Goal: Use online tool/utility

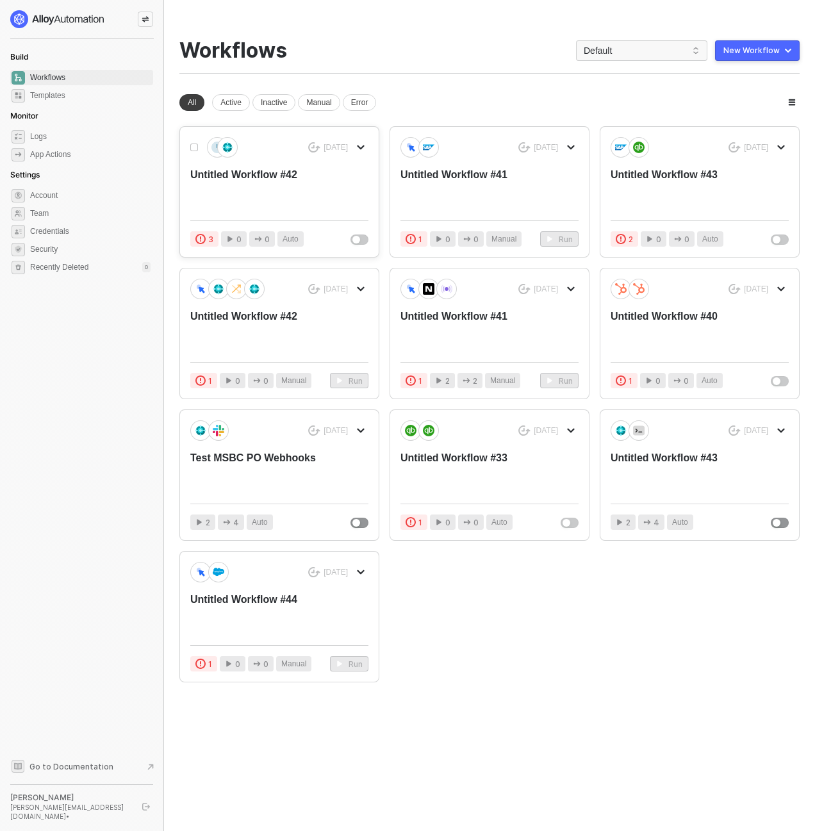
click at [276, 181] on div "Untitled Workflow #42" at bounding box center [261, 189] width 142 height 42
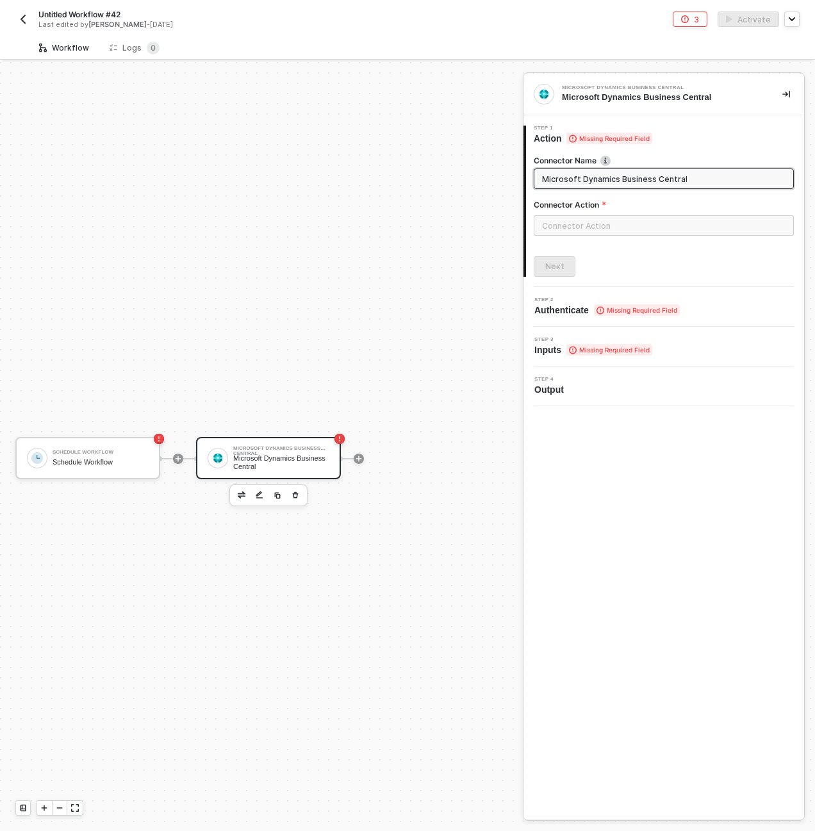
scroll to position [24, 0]
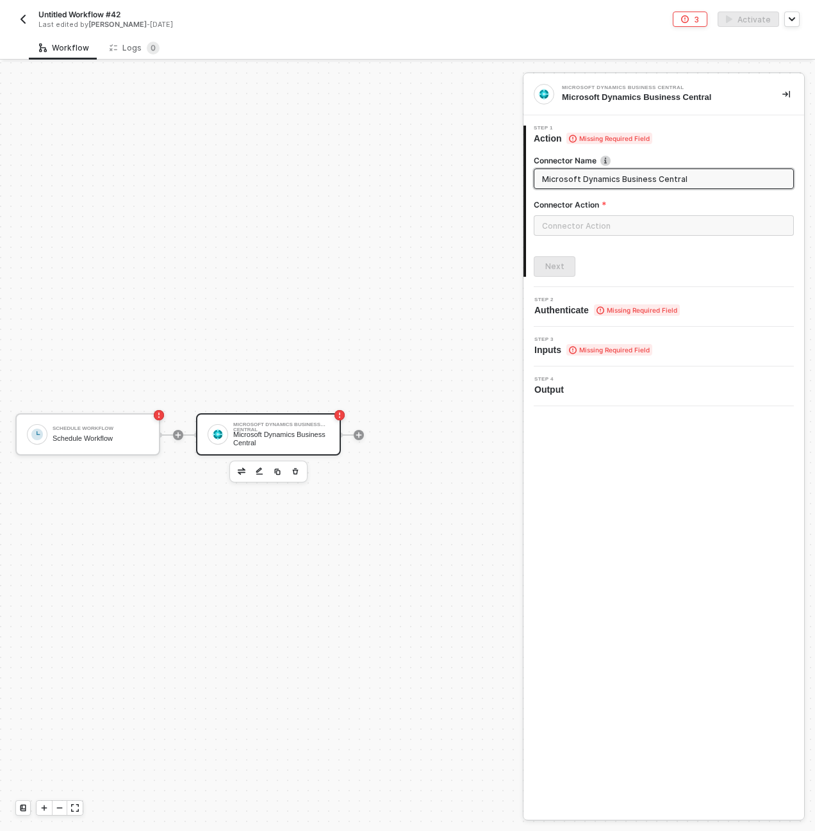
click at [372, 361] on div "Schedule Workflow Schedule Workflow Microsoft Dynamics Business Central Microso…" at bounding box center [258, 434] width 517 height 793
click at [787, 87] on button "button" at bounding box center [786, 94] width 15 height 15
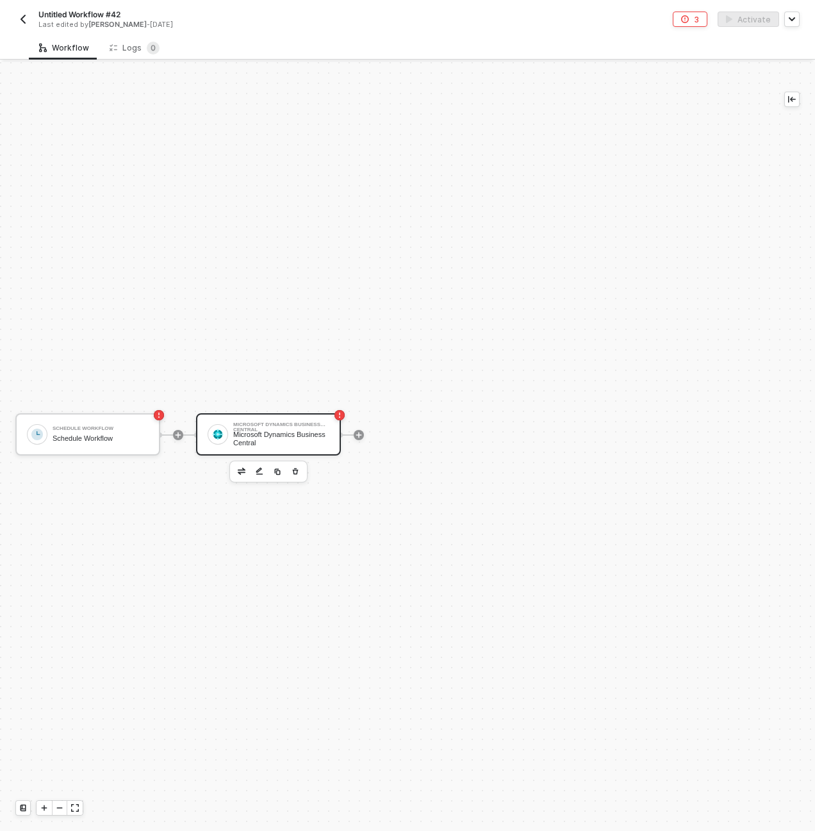
click at [307, 444] on div "Microsoft Dynamics Business Central" at bounding box center [281, 439] width 96 height 16
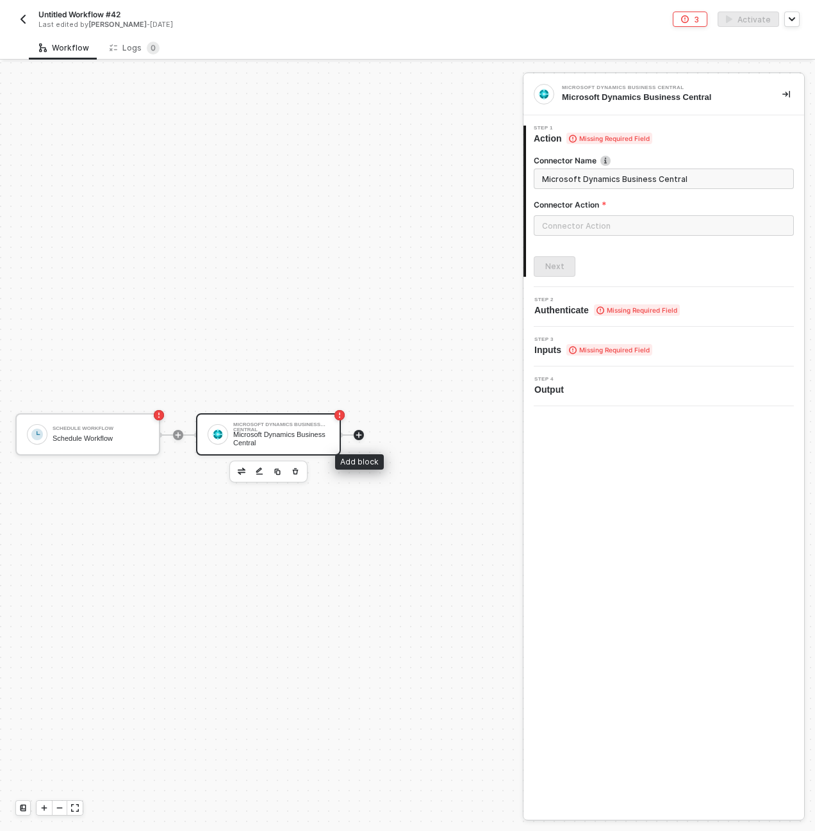
click at [356, 437] on icon "icon-play" at bounding box center [359, 435] width 8 height 8
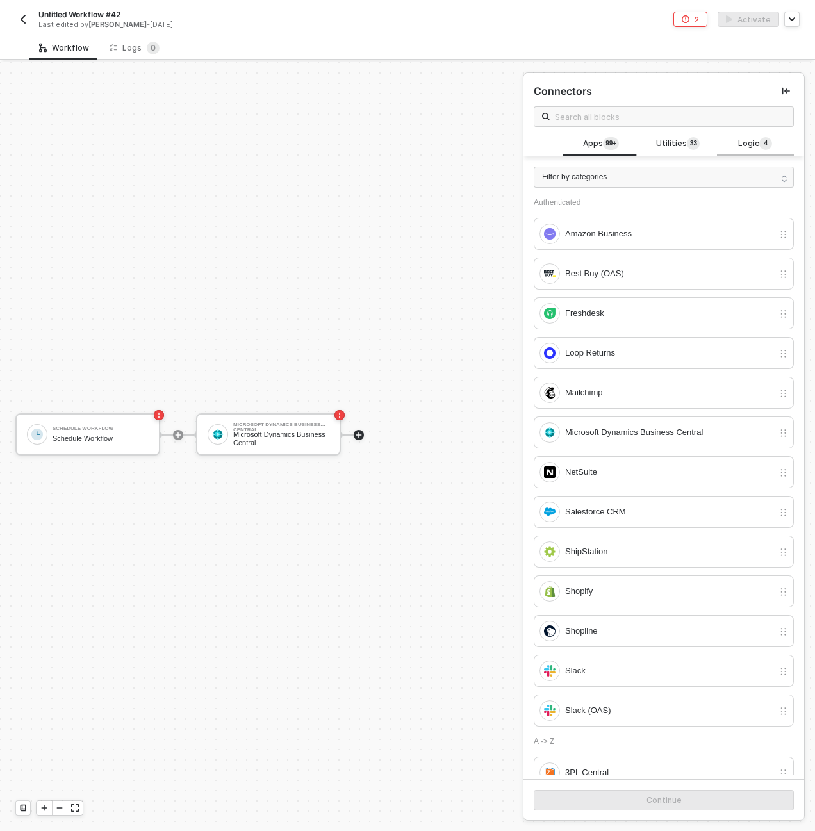
click at [739, 148] on span "Logic 4" at bounding box center [756, 144] width 34 height 14
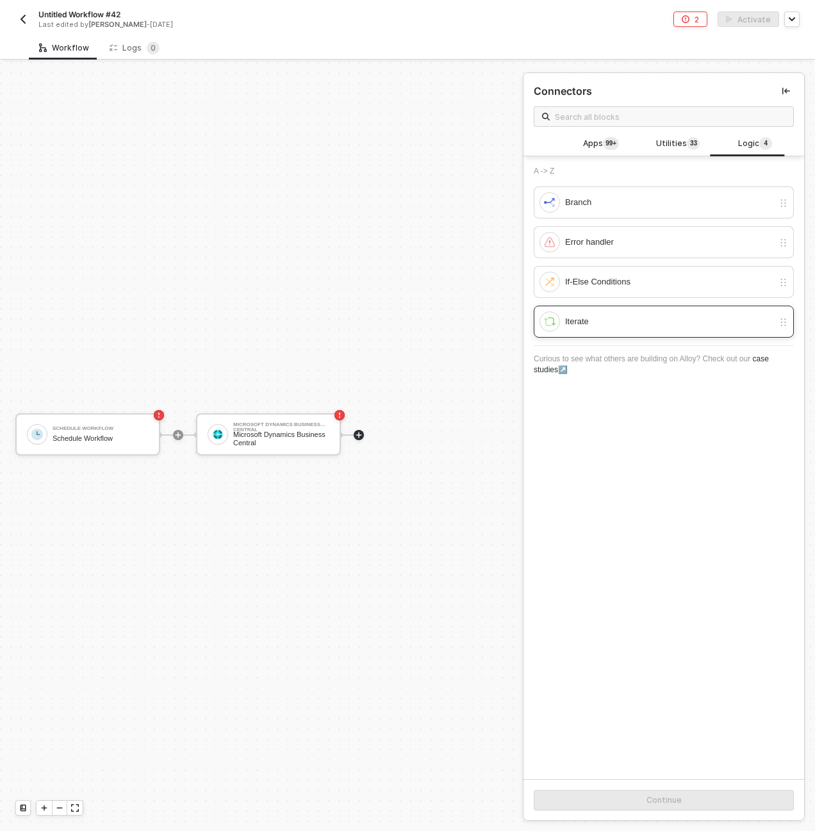
click at [662, 326] on div "Iterate" at bounding box center [669, 322] width 208 height 14
click at [736, 806] on button "Continue" at bounding box center [664, 800] width 260 height 21
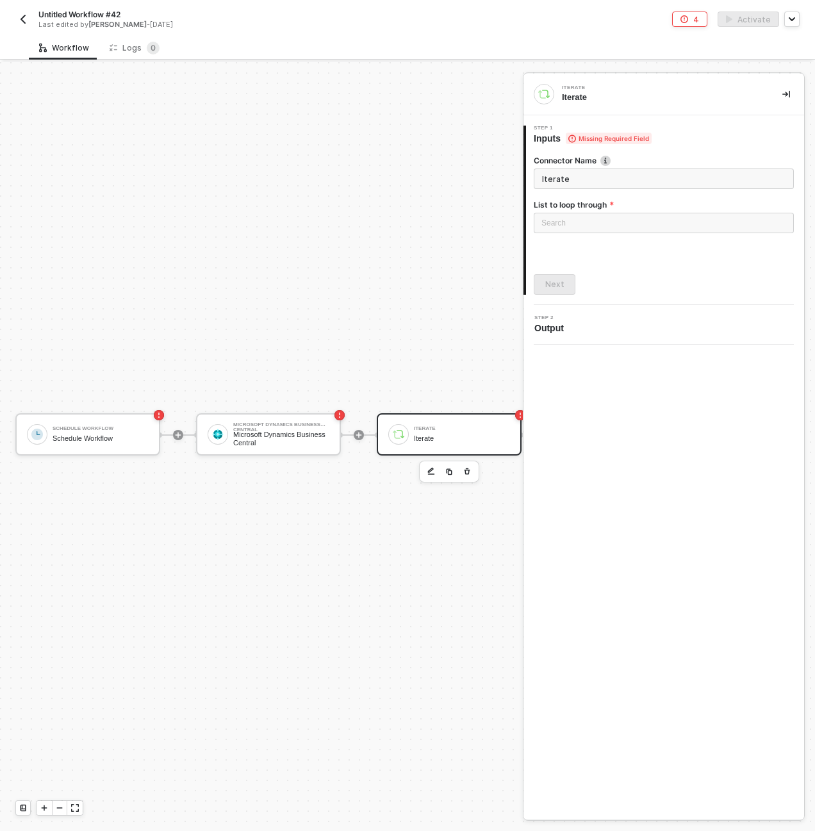
click at [476, 430] on div "Iterate" at bounding box center [462, 428] width 96 height 5
click at [597, 231] on div "Loading..." at bounding box center [664, 223] width 260 height 21
click at [524, 221] on div "Step 1 Inputs Missing Required Field Connector Name Iterate List to loop throug…" at bounding box center [664, 210] width 281 height 169
